Goal: Transaction & Acquisition: Register for event/course

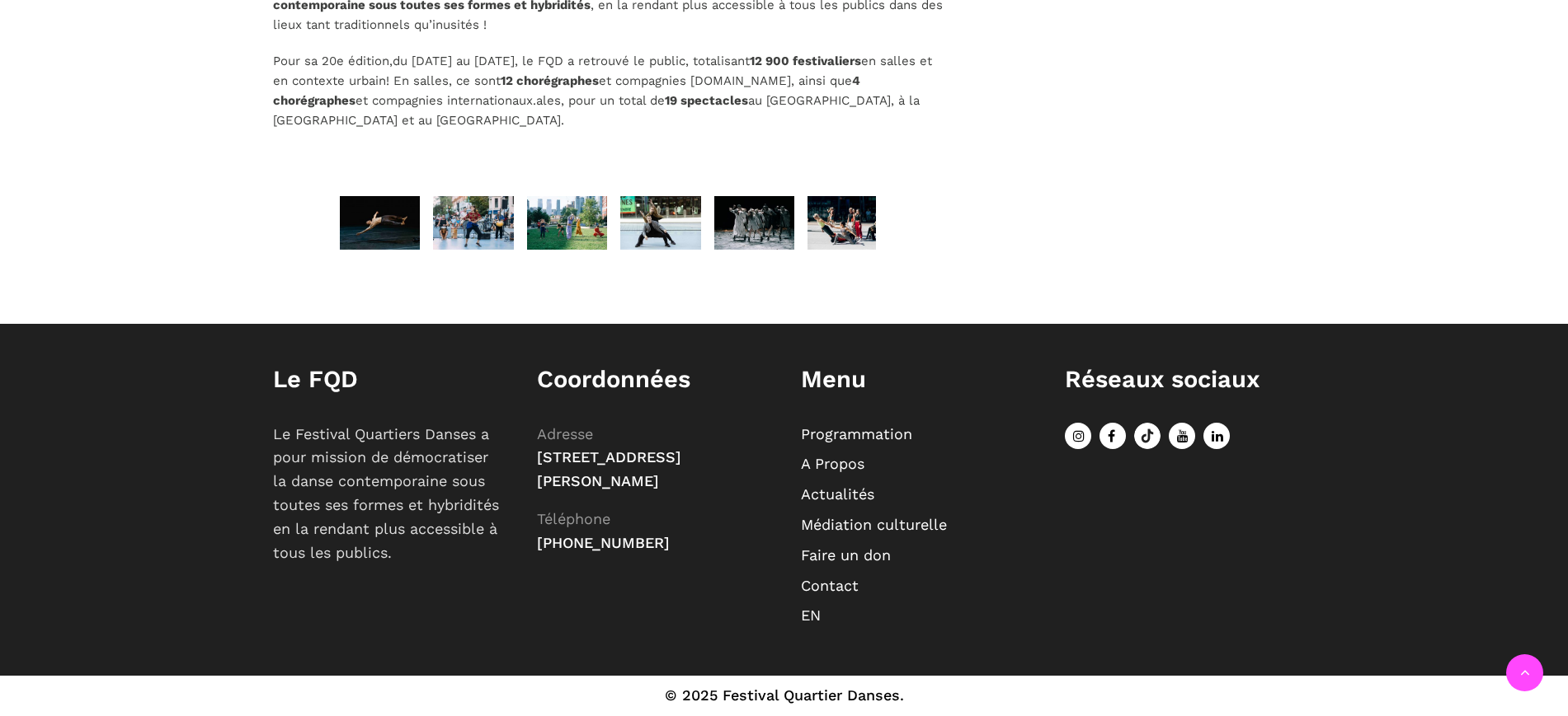
scroll to position [3, 0]
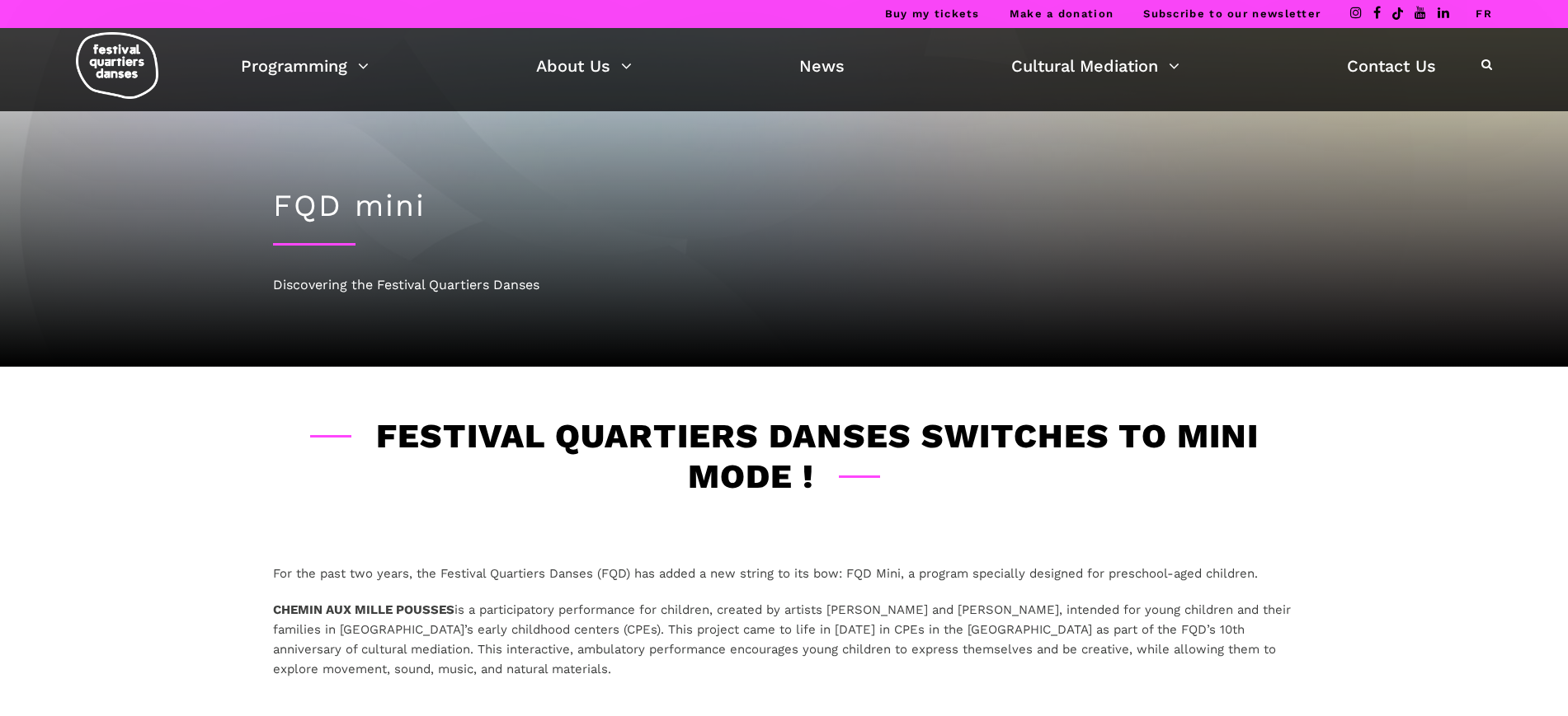
click at [1483, 8] on link "FR" at bounding box center [1484, 13] width 17 height 12
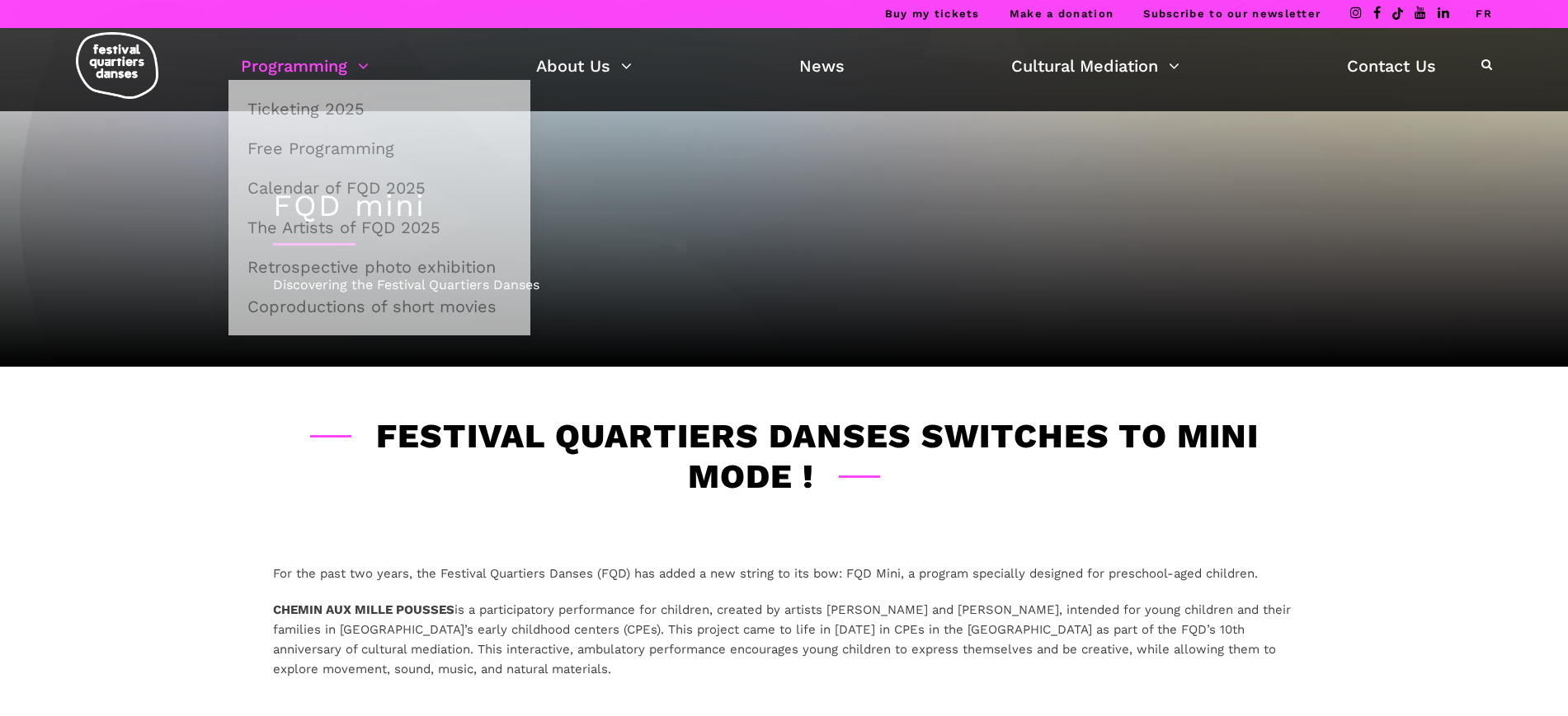
click at [277, 56] on link "Programming" at bounding box center [305, 66] width 128 height 28
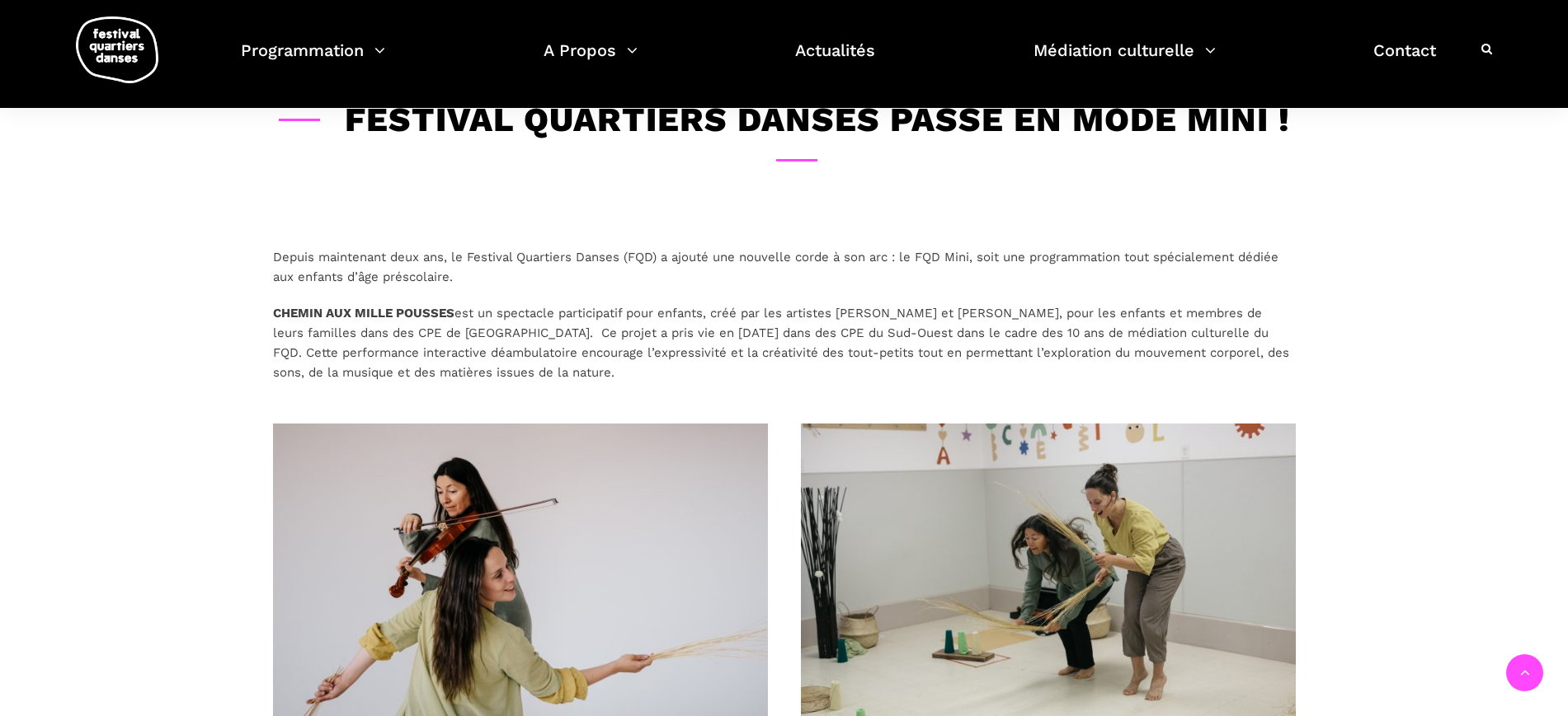
scroll to position [310, 0]
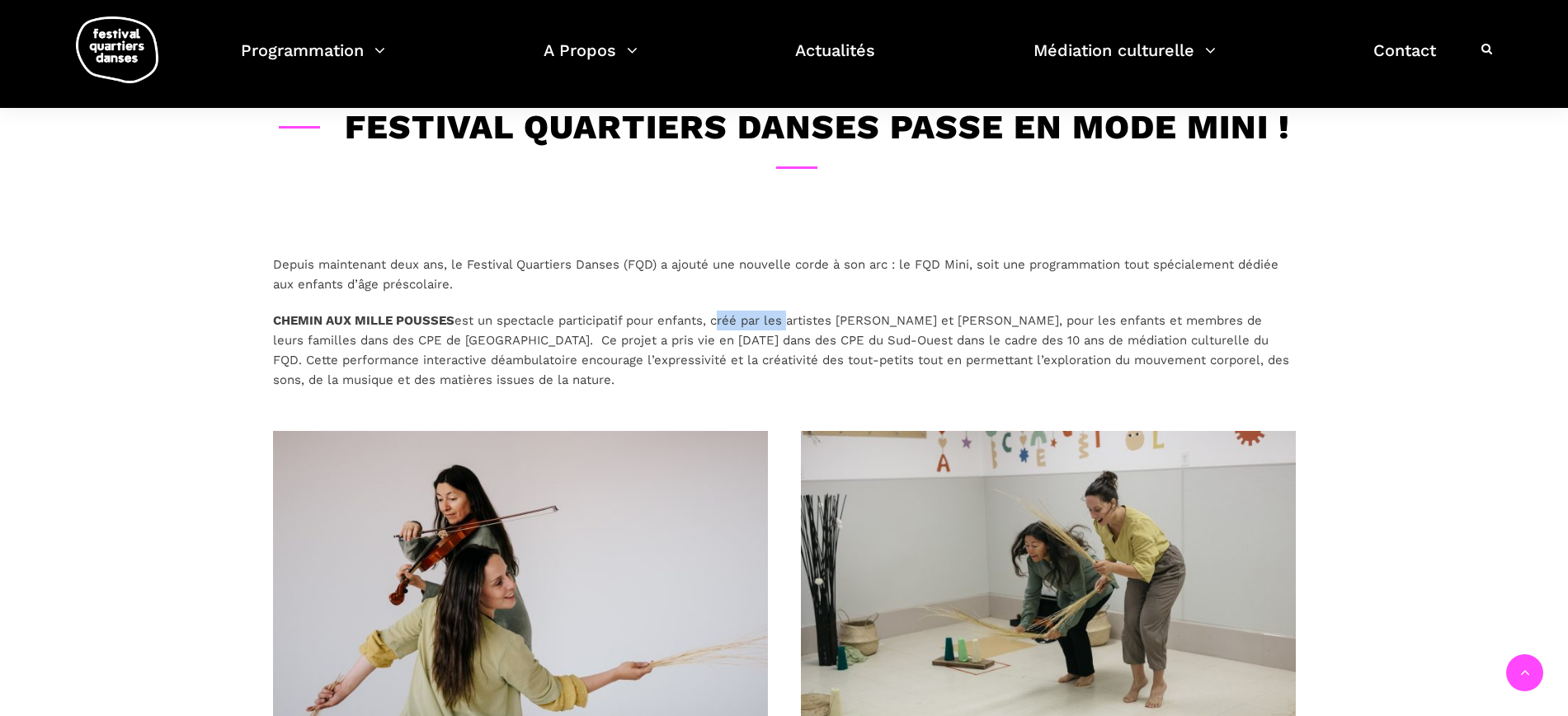
drag, startPoint x: 722, startPoint y: 320, endPoint x: 793, endPoint y: 321, distance: 71.0
click at [793, 321] on p "CHEMIN AUX MILLE POUSSES est un spectacle participatif pour enfants, créé par l…" at bounding box center [784, 350] width 1023 height 79
drag, startPoint x: 721, startPoint y: 316, endPoint x: 1074, endPoint y: 325, distance: 353.1
click at [1074, 325] on p "CHEMIN AUX MILLE POUSSES est un spectacle participatif pour enfants, créé par l…" at bounding box center [784, 350] width 1023 height 79
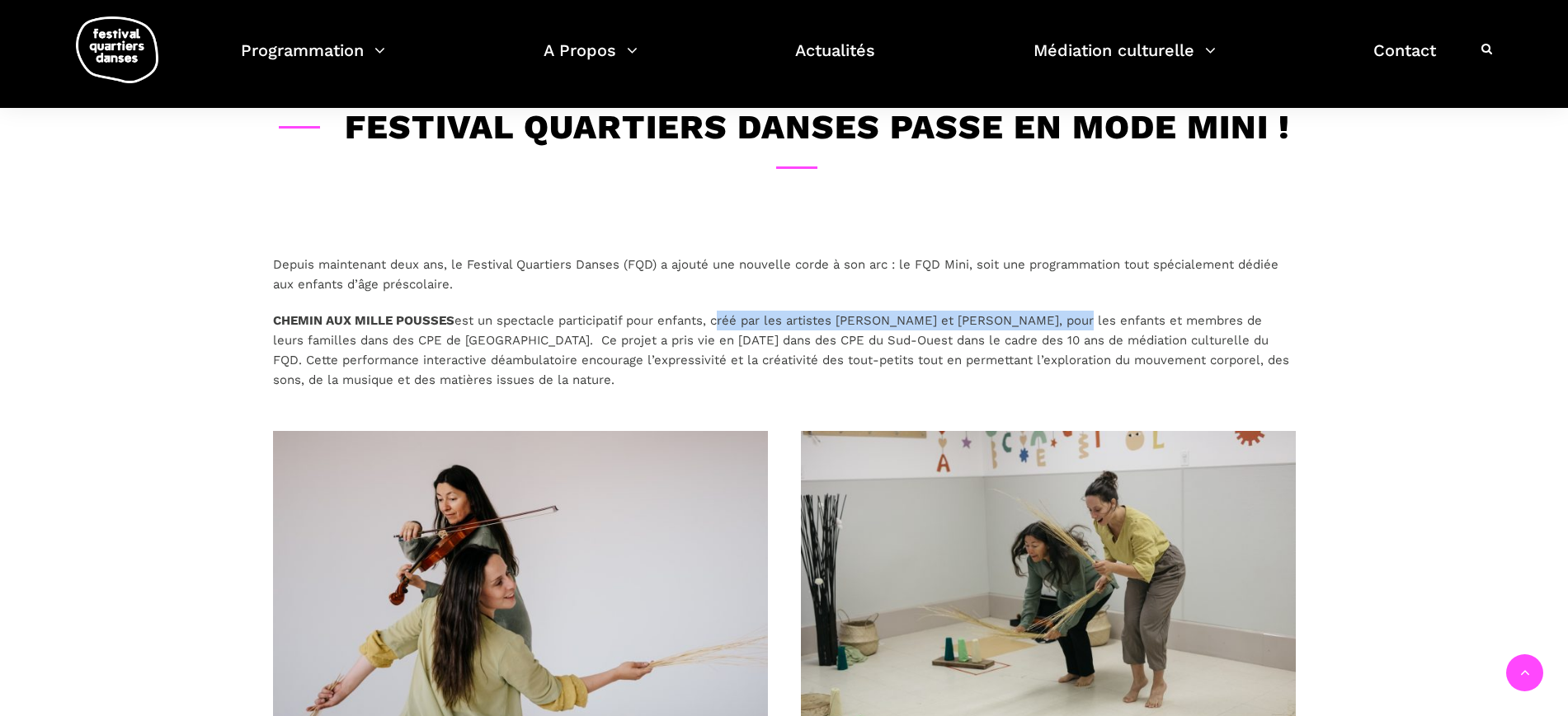
click at [1074, 325] on p "CHEMIN AUX MILLE POUSSES est un spectacle participatif pour enfants, créé par l…" at bounding box center [784, 350] width 1023 height 79
drag, startPoint x: 1079, startPoint y: 318, endPoint x: 718, endPoint y: 322, distance: 361.0
click at [718, 322] on p "CHEMIN AUX MILLE POUSSES est un spectacle participatif pour enfants, créé par l…" at bounding box center [784, 350] width 1023 height 79
copy p "créé par les artistes Alexandra Caron et Emmanuelle Lizère"
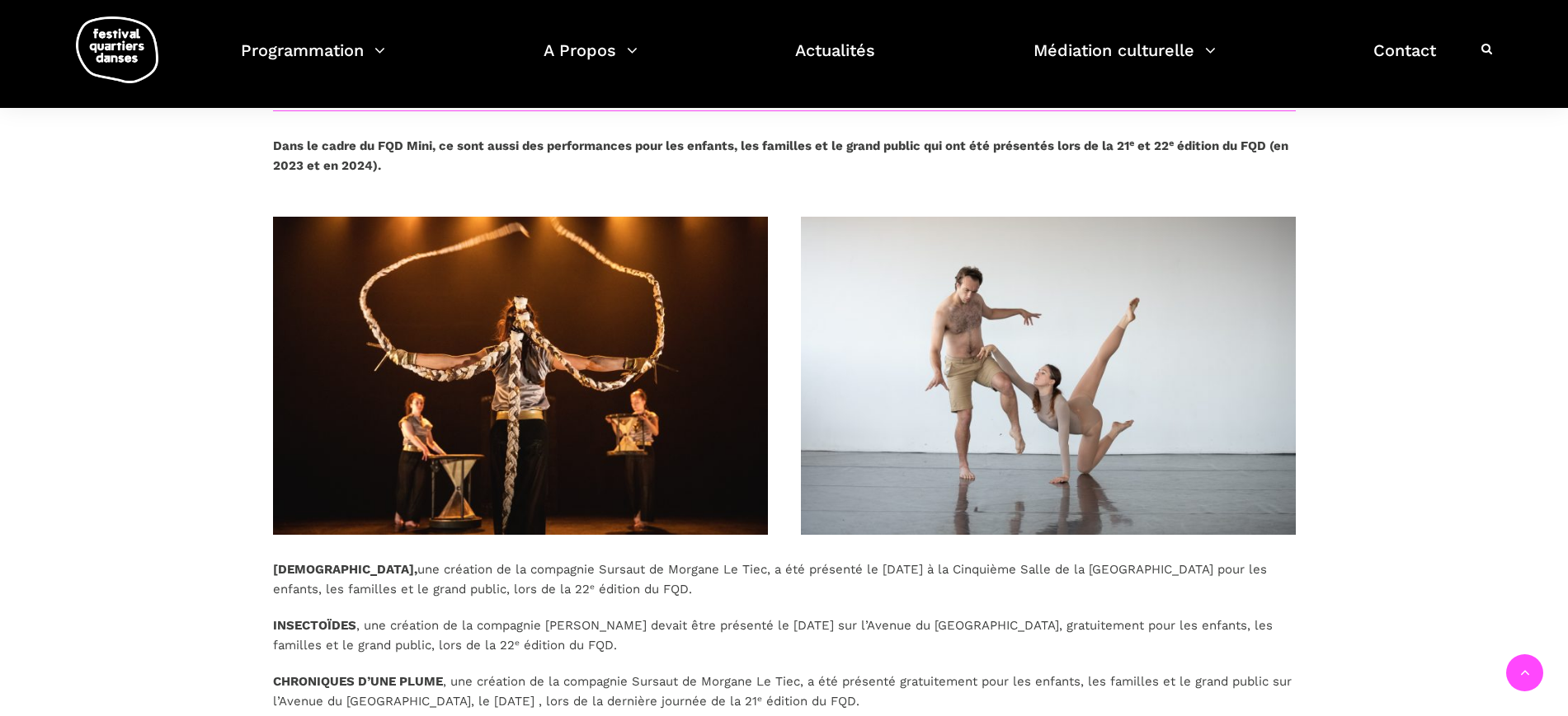
scroll to position [1030, 0]
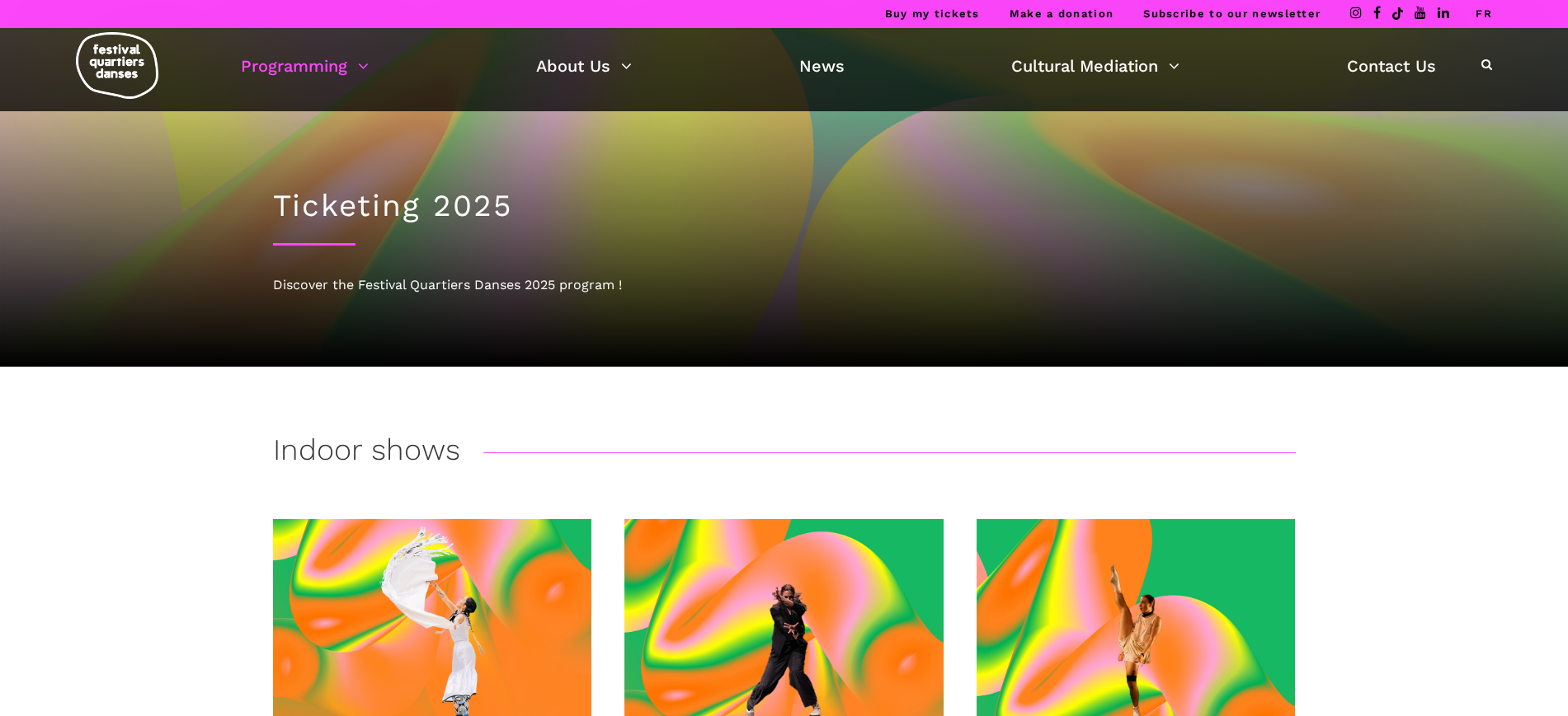
click at [1487, 9] on link "FR" at bounding box center [1484, 13] width 17 height 12
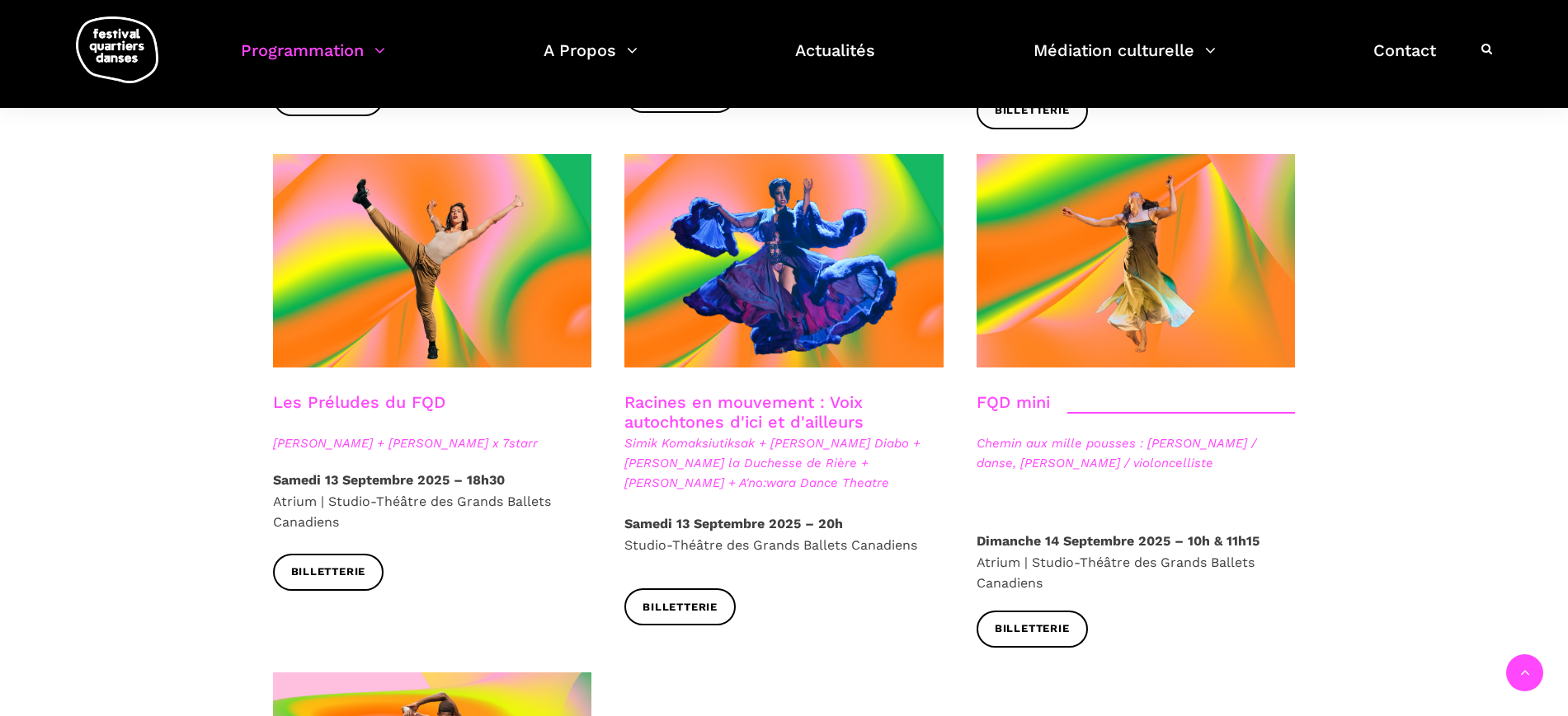
scroll to position [2370, 0]
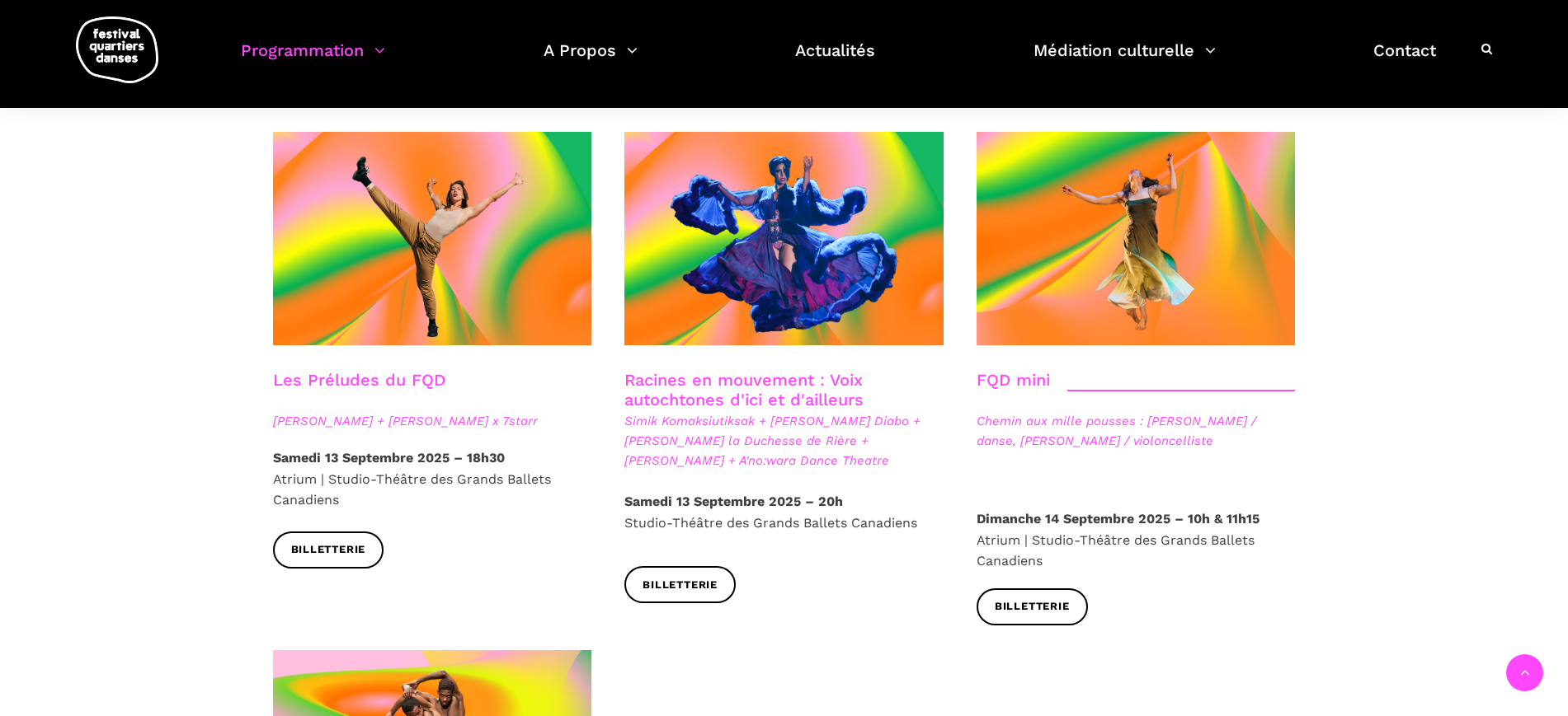
click at [994, 370] on link "FQD mini" at bounding box center [1014, 379] width 73 height 20
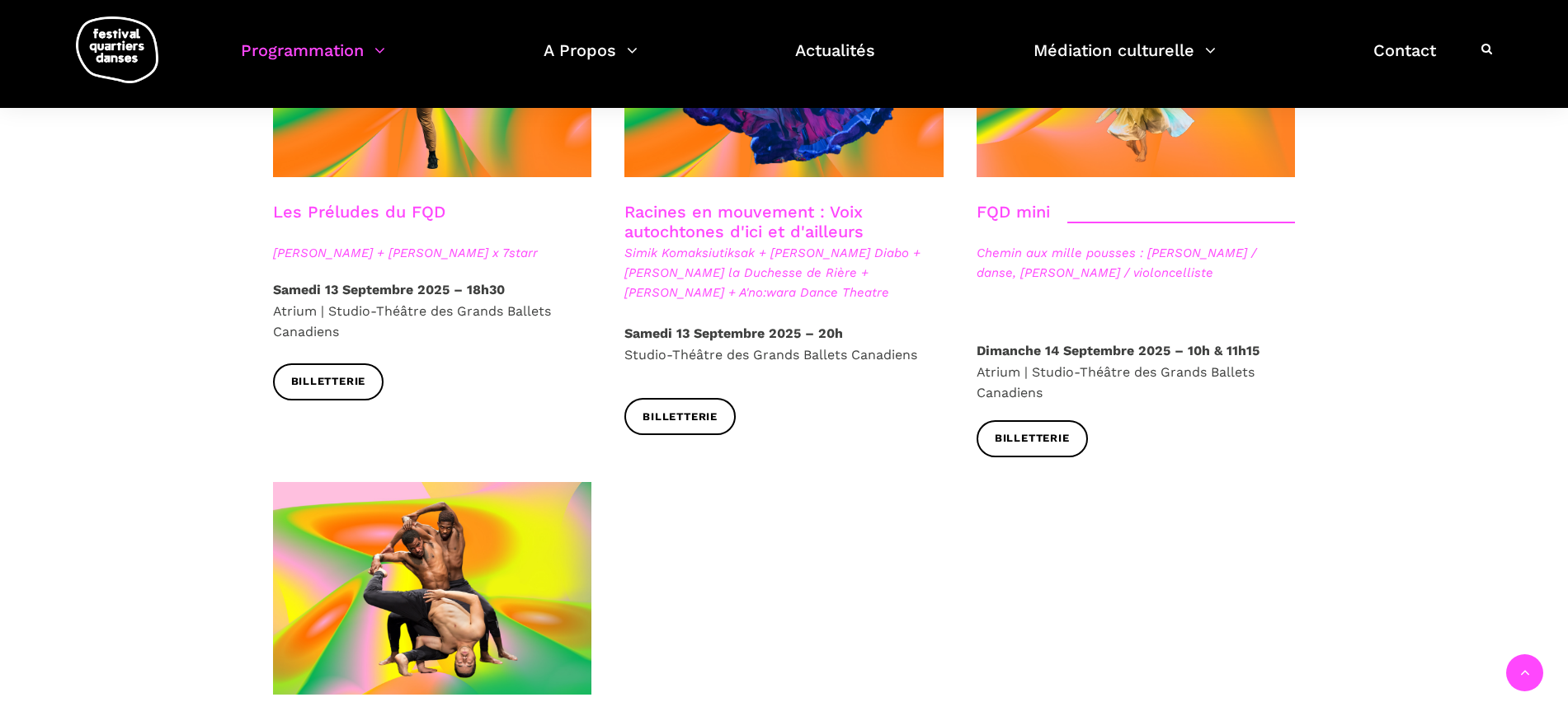
scroll to position [2782, 0]
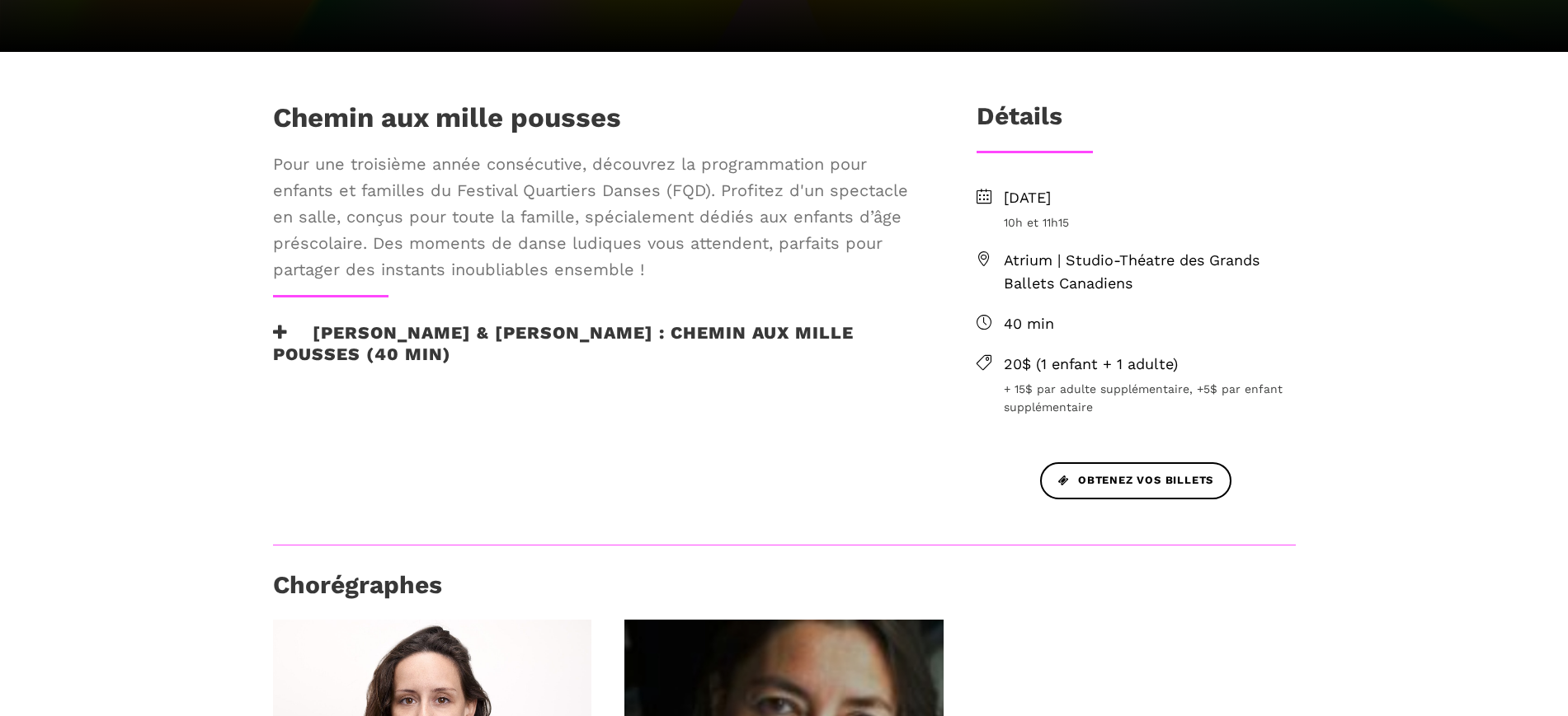
scroll to position [412, 0]
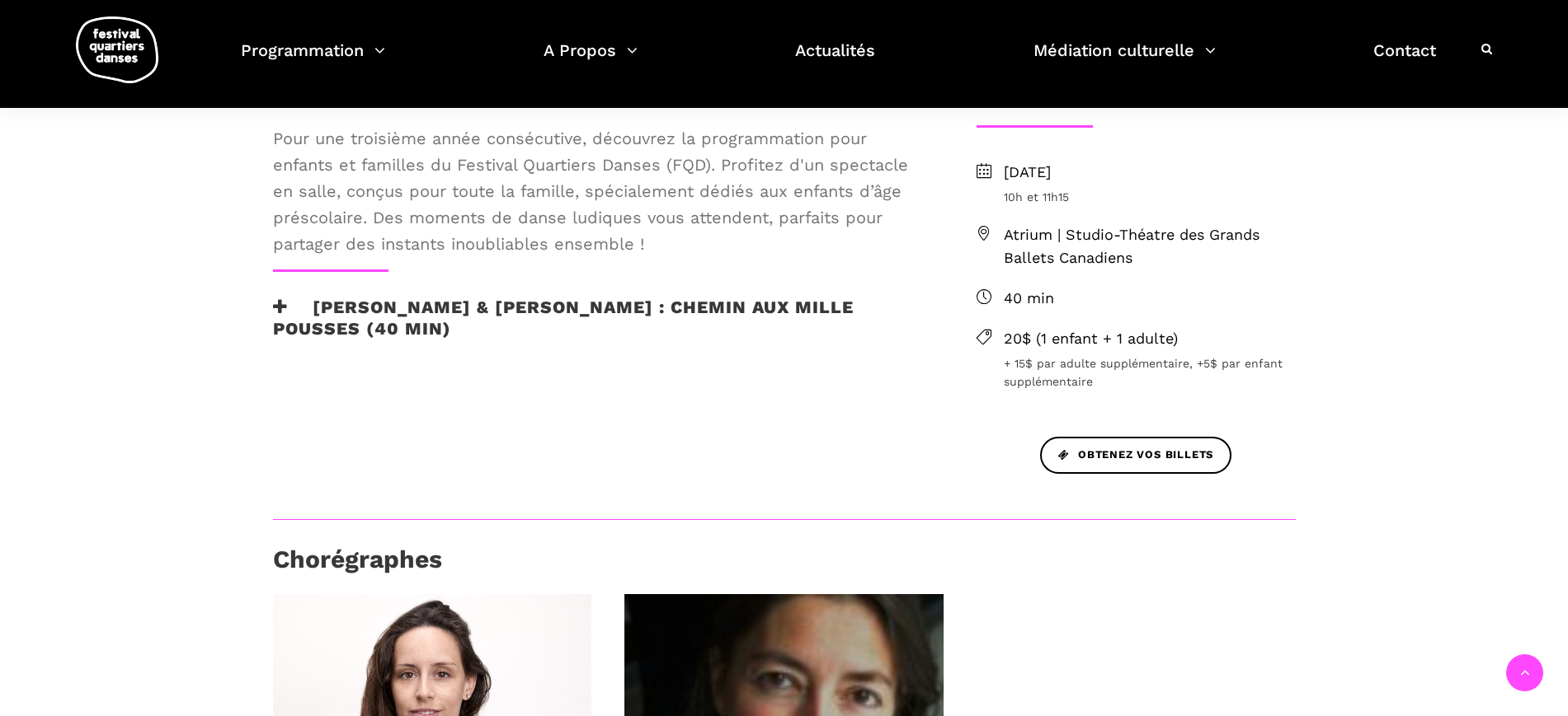
click at [757, 278] on div "Chemin aux mille pousses Pour une troisième année consécutive, découvrez la pro…" at bounding box center [599, 231] width 683 height 310
click at [744, 296] on h3 "[PERSON_NAME] & [PERSON_NAME] : Chemin aux mille pousses (40 min)" at bounding box center [598, 317] width 650 height 41
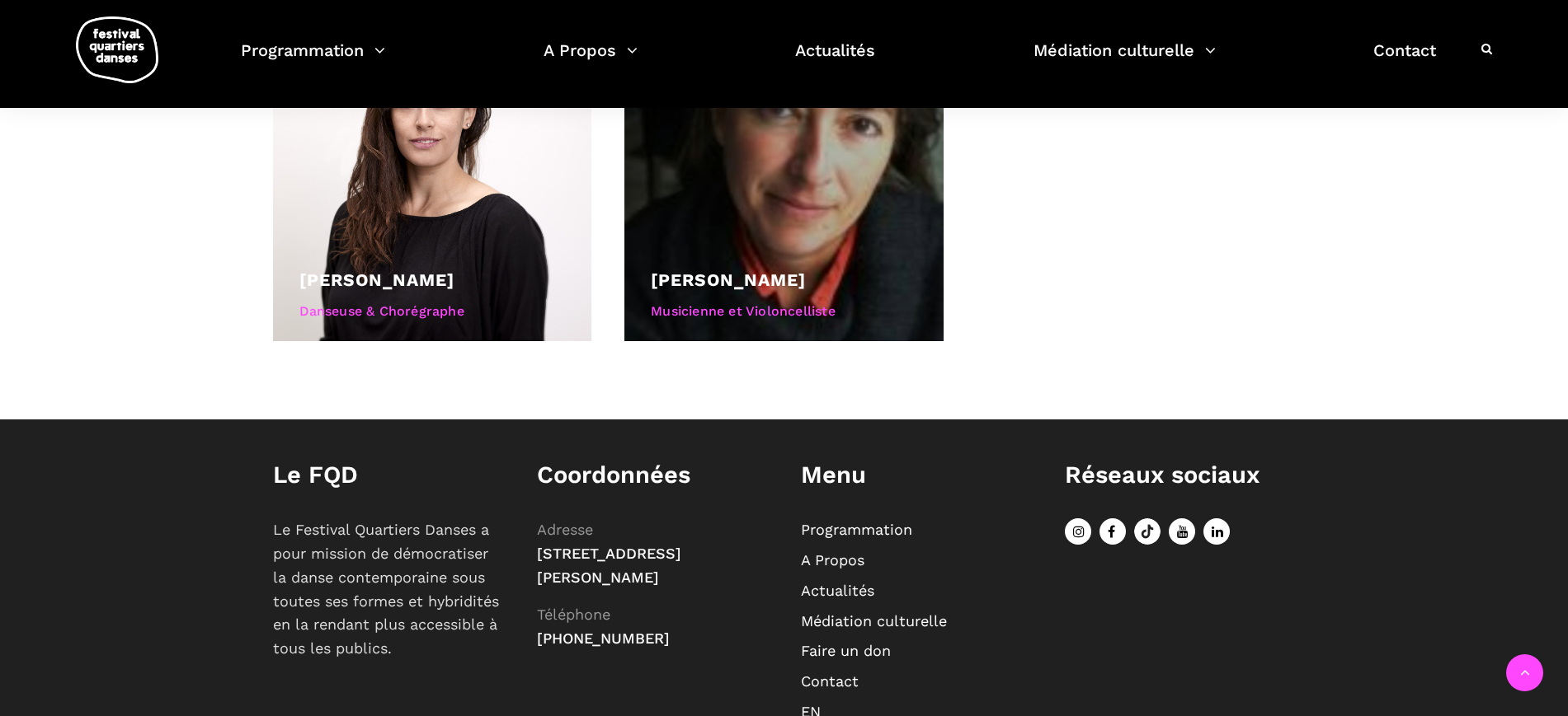
scroll to position [1649, 0]
